Goal: Understand process/instructions

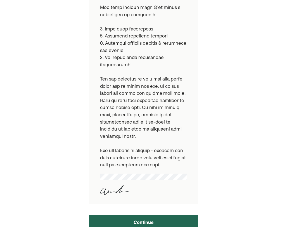
scroll to position [230, 0]
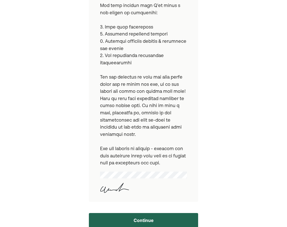
click at [139, 216] on button "Continue" at bounding box center [143, 220] width 109 height 15
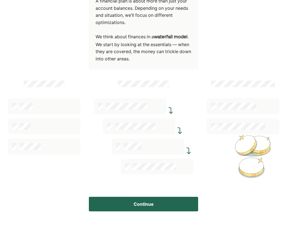
scroll to position [86, 0]
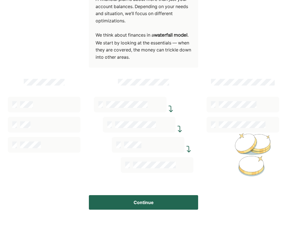
click at [111, 200] on button "Continue" at bounding box center [143, 202] width 109 height 15
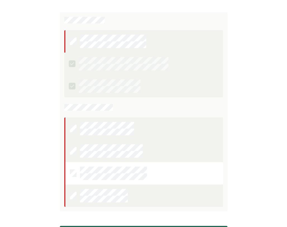
scroll to position [137, 0]
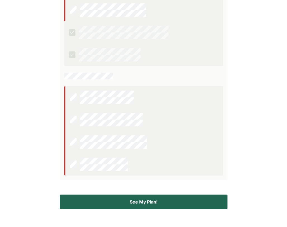
click at [145, 204] on button "See My Plan!" at bounding box center [144, 201] width 168 height 15
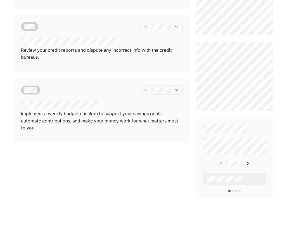
scroll to position [255, 0]
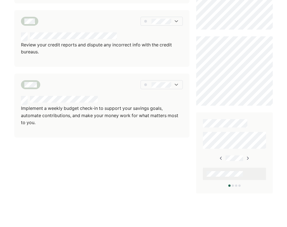
click at [248, 156] on img at bounding box center [247, 158] width 4 height 4
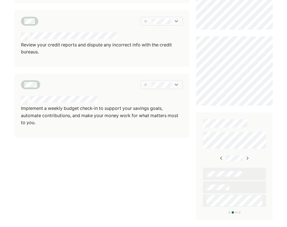
click at [221, 188] on div at bounding box center [234, 187] width 63 height 12
click at [248, 156] on img at bounding box center [247, 158] width 4 height 4
click at [223, 156] on img at bounding box center [221, 158] width 4 height 4
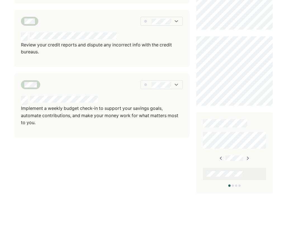
click at [249, 156] on img at bounding box center [247, 158] width 4 height 4
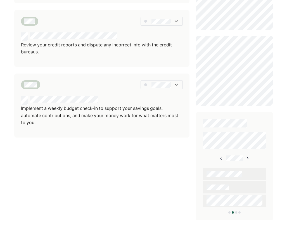
click at [249, 156] on img at bounding box center [247, 158] width 4 height 4
click at [249, 156] on div at bounding box center [234, 176] width 63 height 47
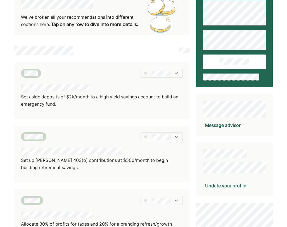
scroll to position [11, 0]
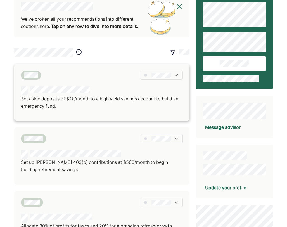
click at [178, 71] on div at bounding box center [161, 75] width 42 height 9
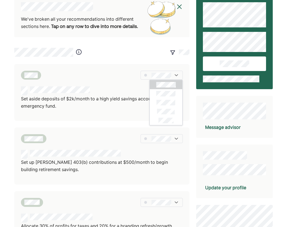
click at [127, 125] on div "Set aside deposits of $2k/month to a high yield savings account to build an eme…" at bounding box center [101, 225] width 175 height 322
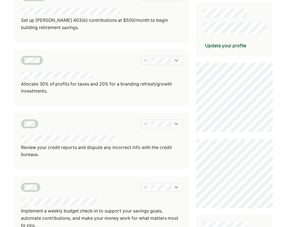
scroll to position [133, 0]
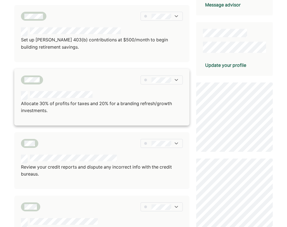
click at [174, 81] on img at bounding box center [176, 80] width 6 height 6
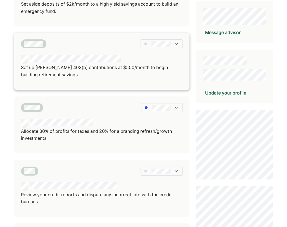
scroll to position [106, 0]
